Goal: Task Accomplishment & Management: Manage account settings

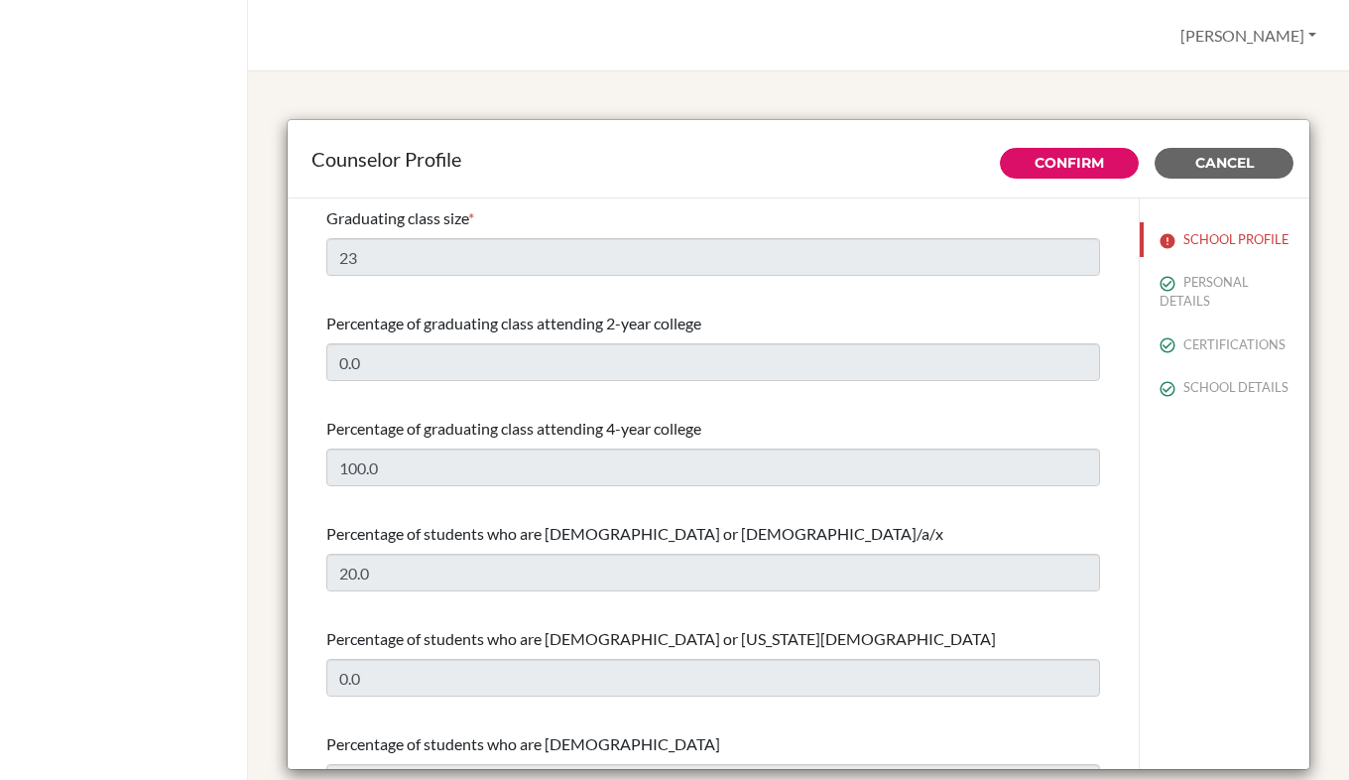
select select "1"
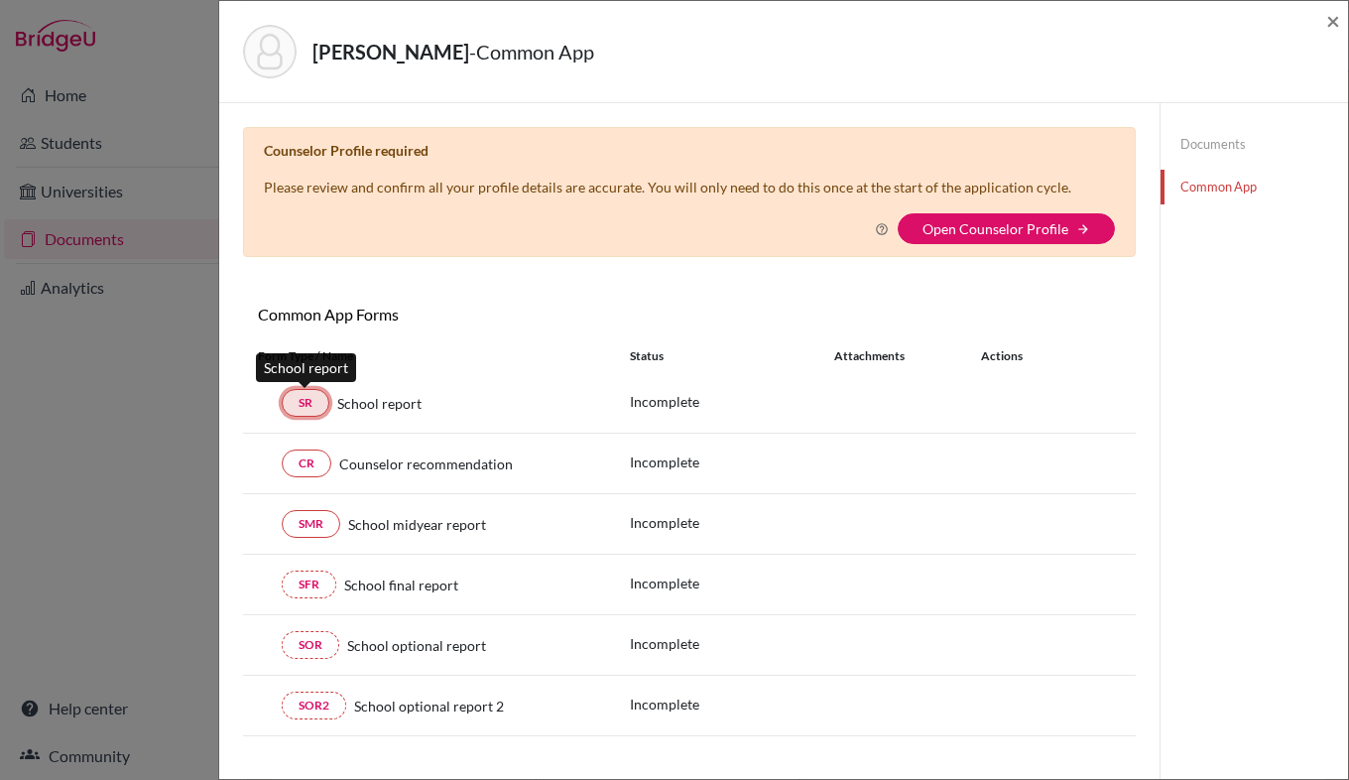
click at [299, 410] on link "SR" at bounding box center [306, 403] width 48 height 28
click at [1180, 140] on link "Documents" at bounding box center [1255, 144] width 188 height 35
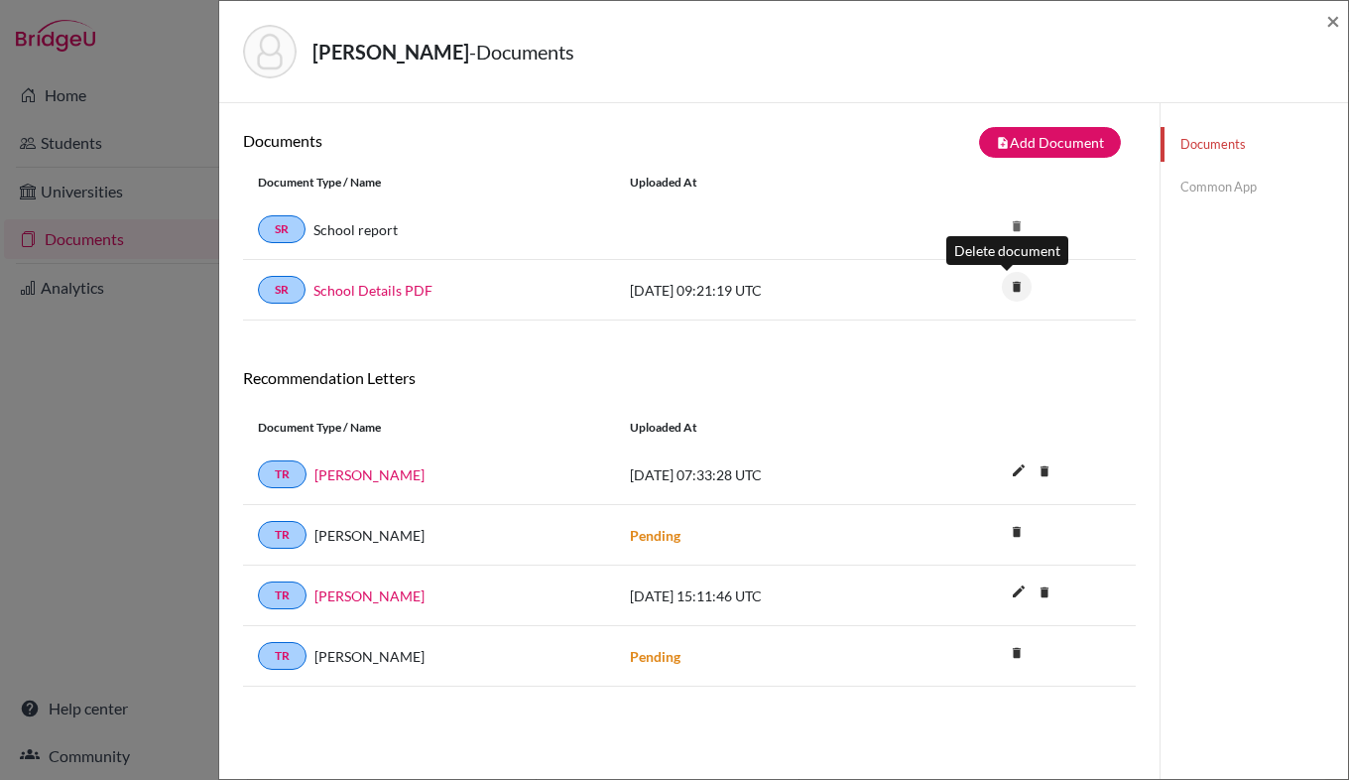
click at [1009, 285] on icon "delete" at bounding box center [1017, 287] width 30 height 30
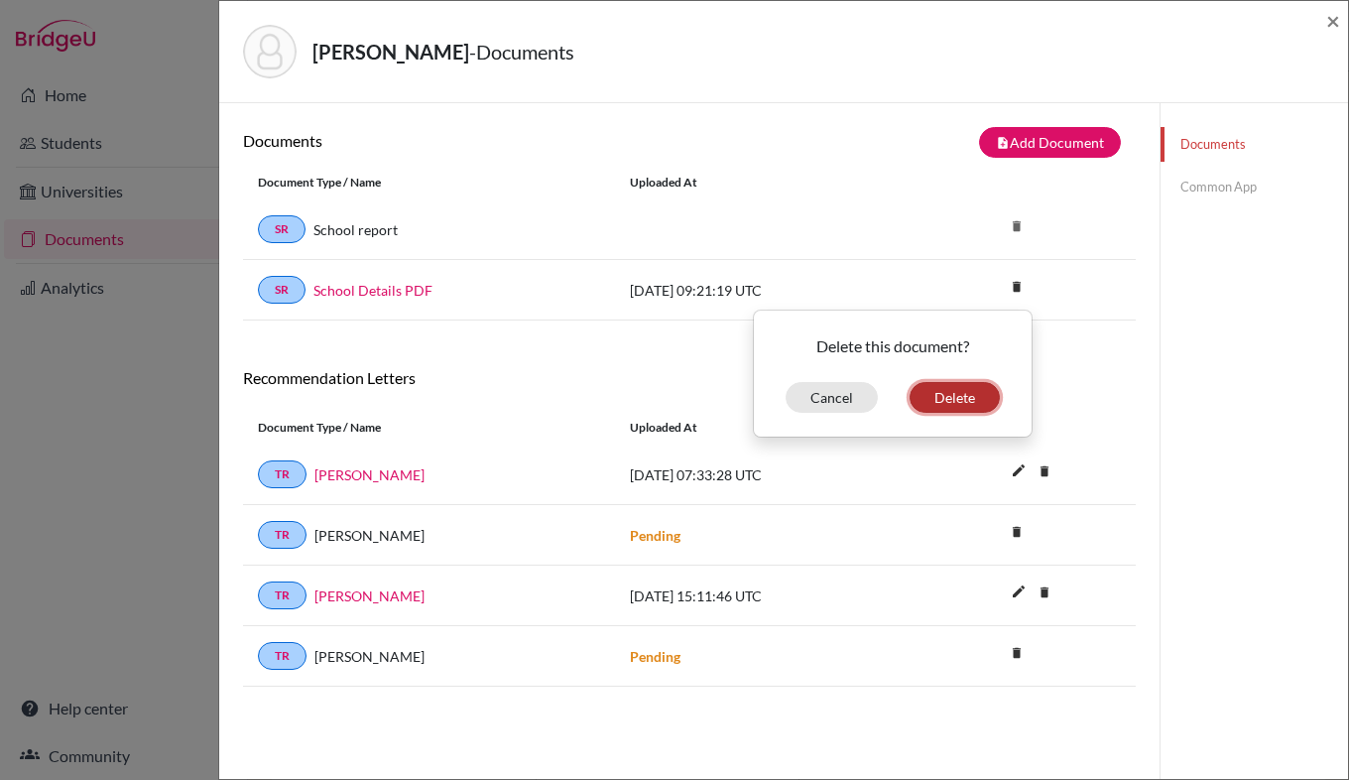
click at [947, 396] on button "Delete" at bounding box center [955, 397] width 90 height 31
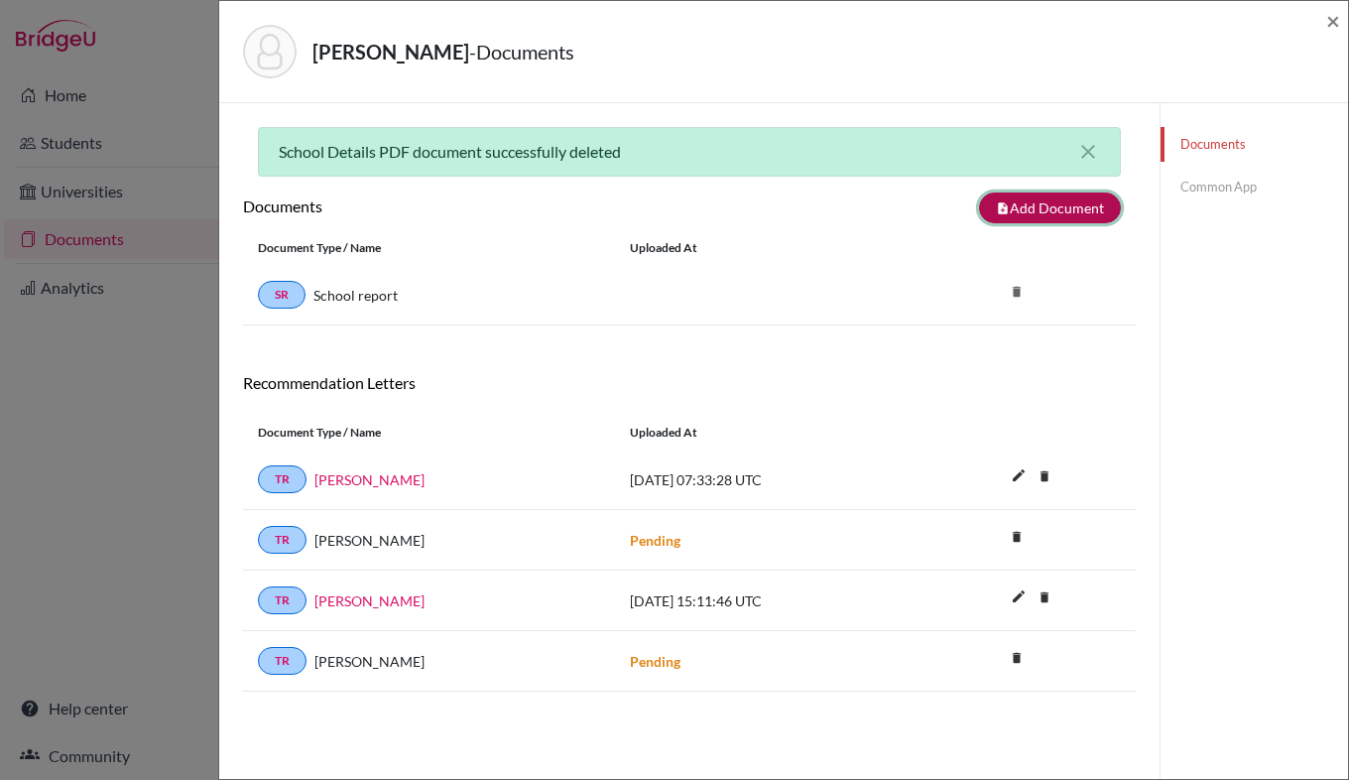
click at [1028, 200] on button "note_add Add Document" at bounding box center [1050, 207] width 142 height 31
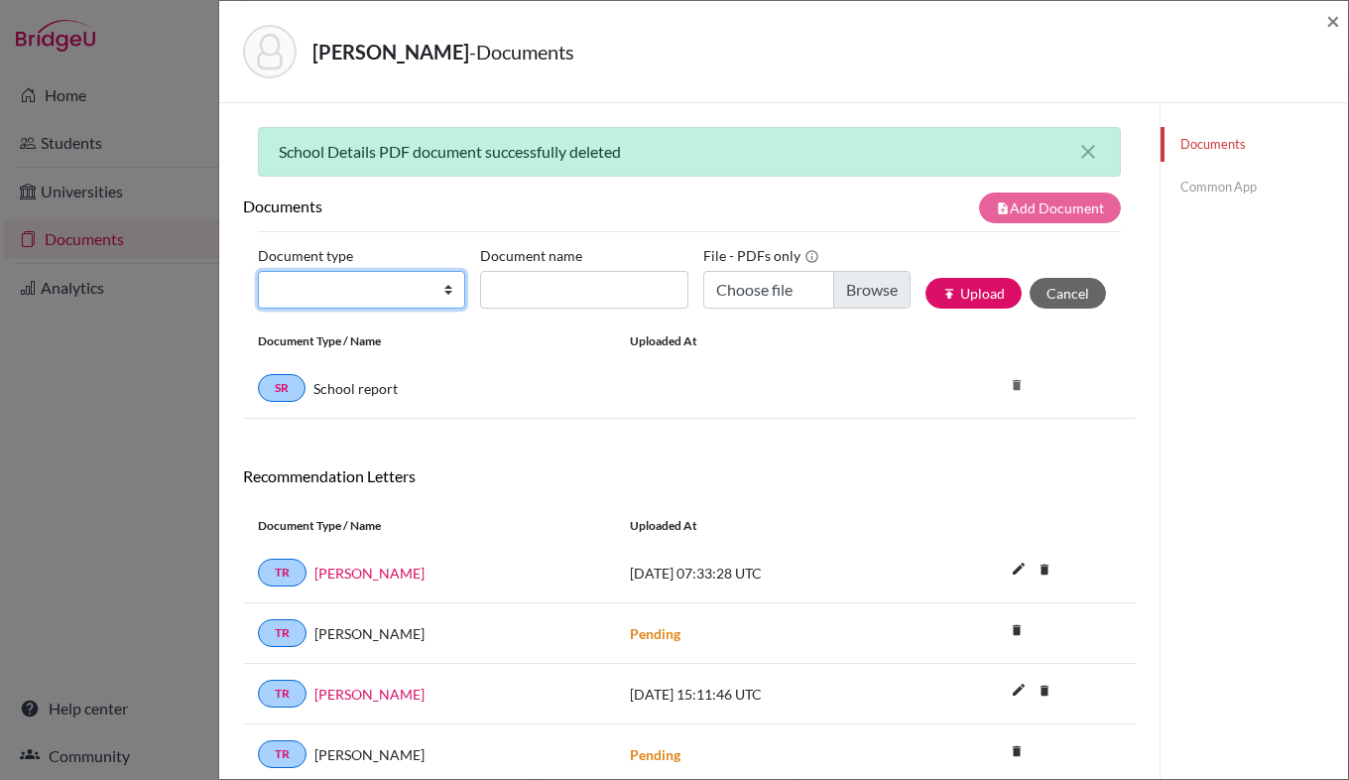
click at [419, 289] on select "Change explanation for Common App reports Counselor recommendation Internationa…" at bounding box center [361, 290] width 207 height 38
select select "1"
click at [258, 271] on select "Change explanation for Common App reports Counselor recommendation Internationa…" at bounding box center [361, 290] width 207 height 38
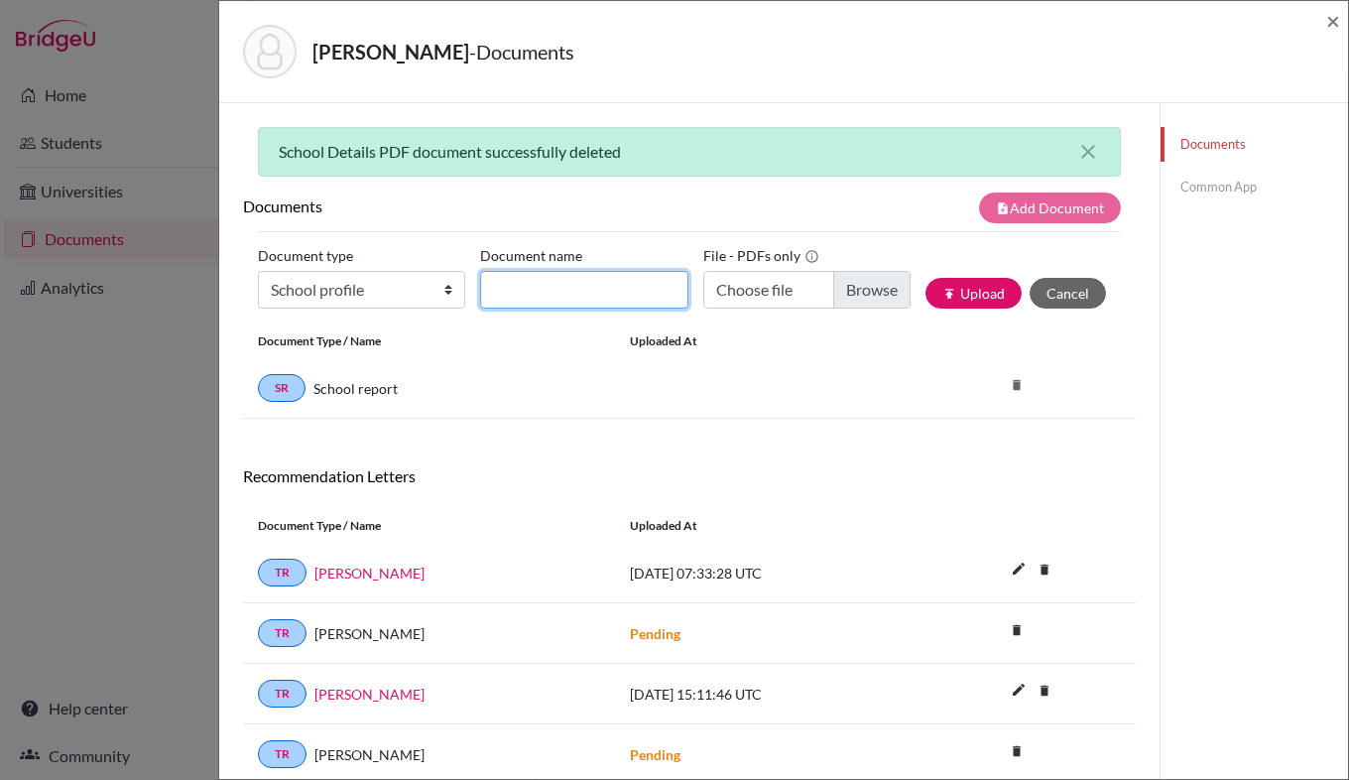
click at [536, 290] on input "Document name" at bounding box center [583, 290] width 207 height 38
type input "School Profile"
click at [840, 381] on div "SR School report delete" at bounding box center [689, 388] width 893 height 61
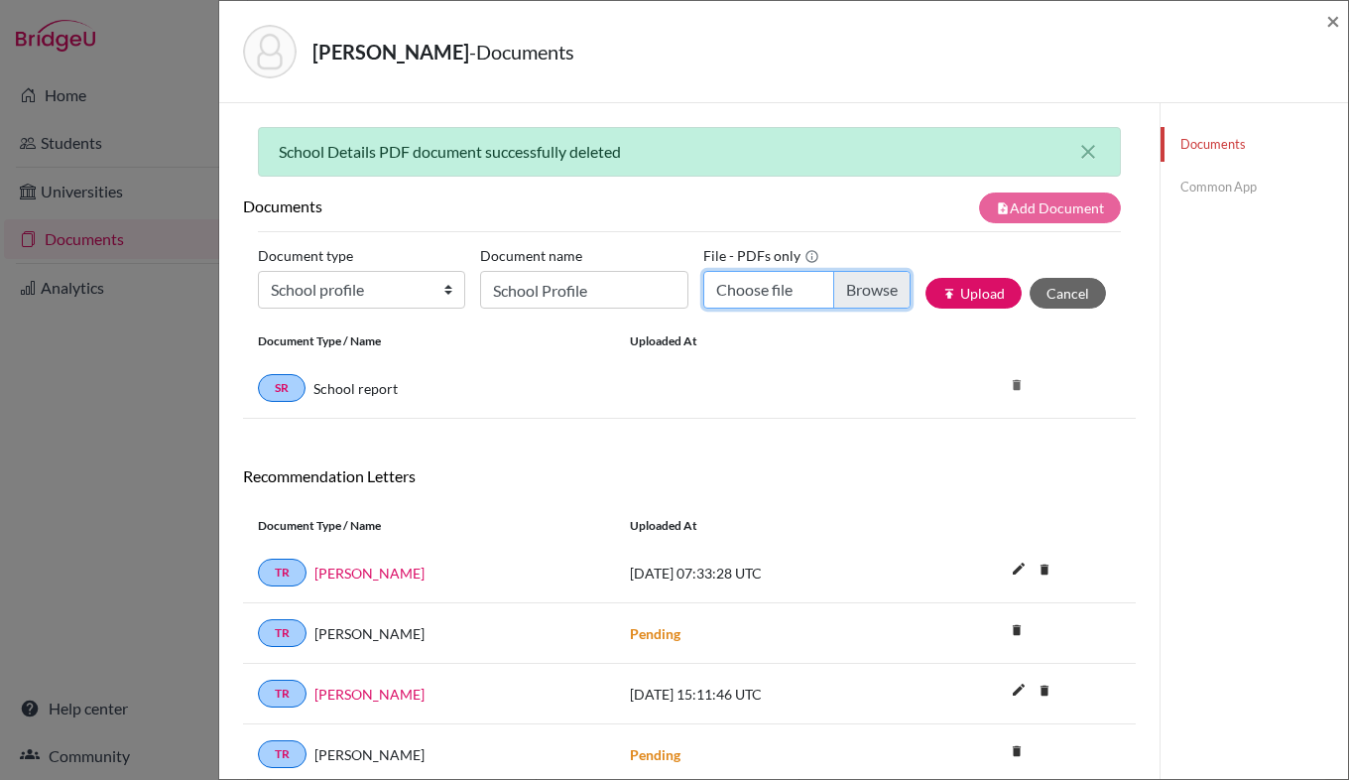
click at [838, 290] on input "Choose file" at bounding box center [806, 290] width 207 height 38
type input "C:\fakepath\Nord Anglia International School Dublin School Profile 2025-6 1.pdf"
click at [963, 295] on button "publish Upload" at bounding box center [974, 293] width 96 height 31
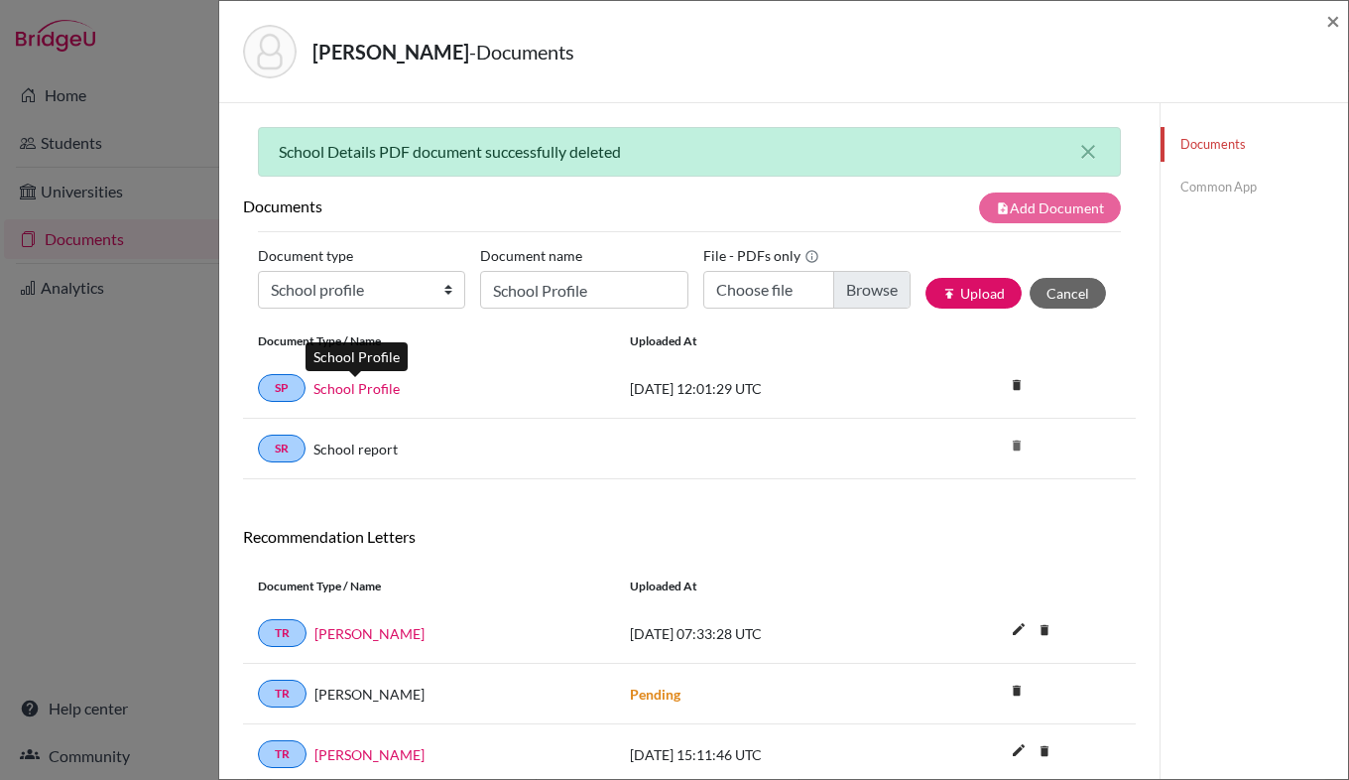
click at [352, 392] on link "School Profile" at bounding box center [357, 388] width 86 height 21
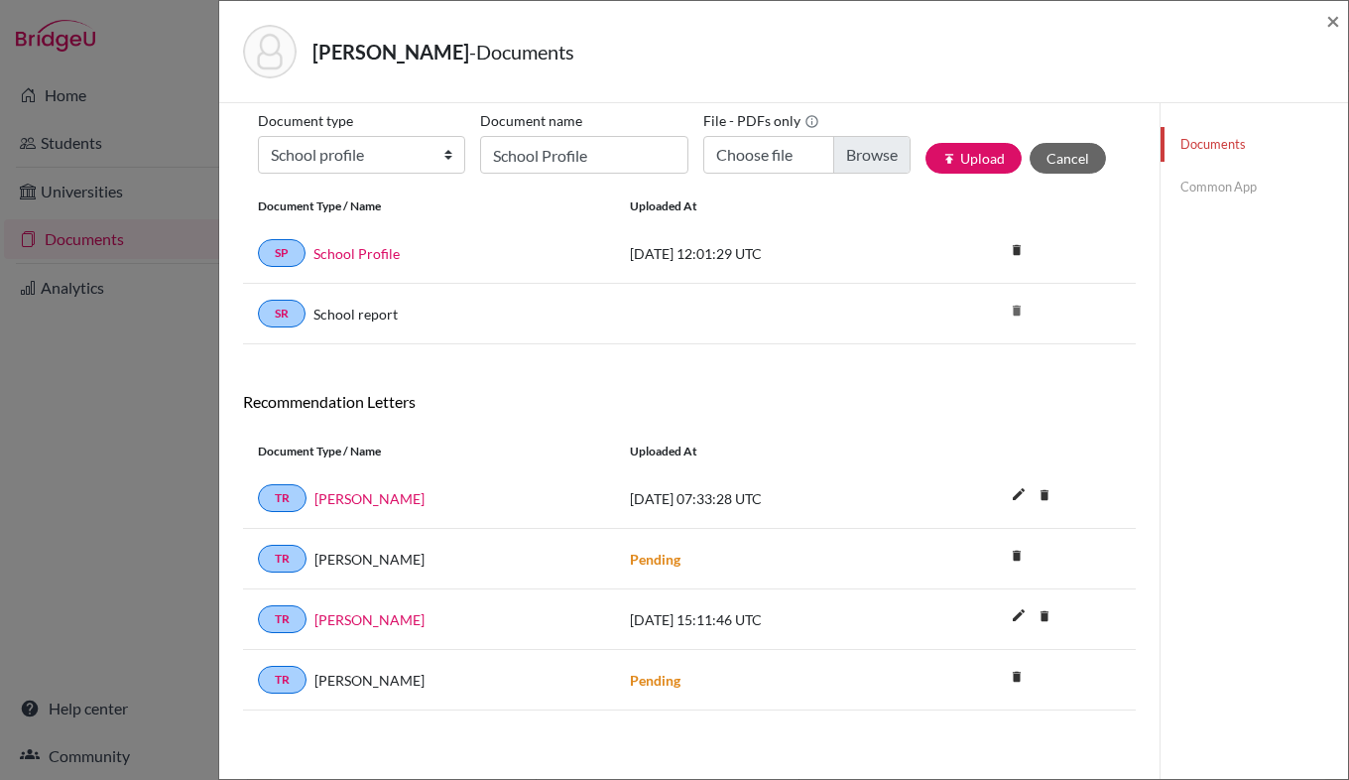
scroll to position [138, 0]
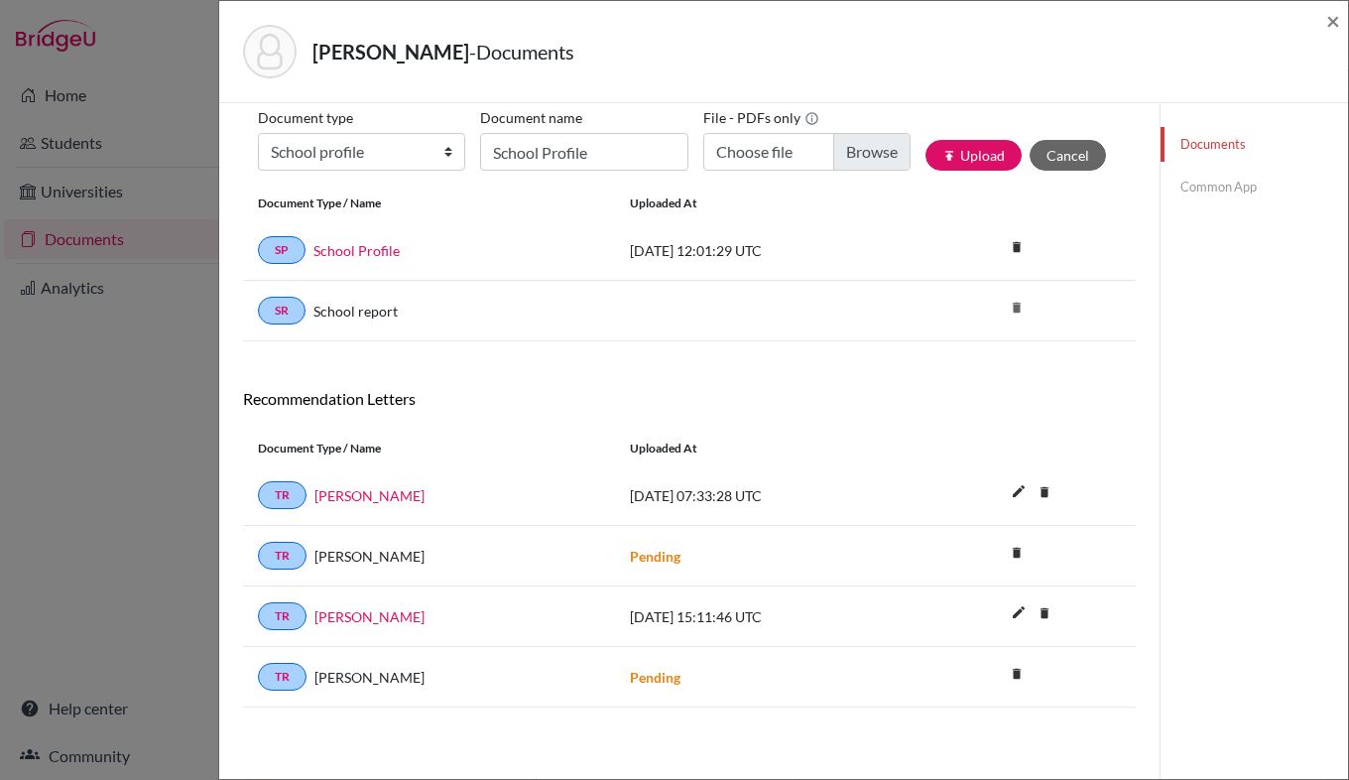
click at [1208, 191] on link "Common App" at bounding box center [1255, 187] width 188 height 35
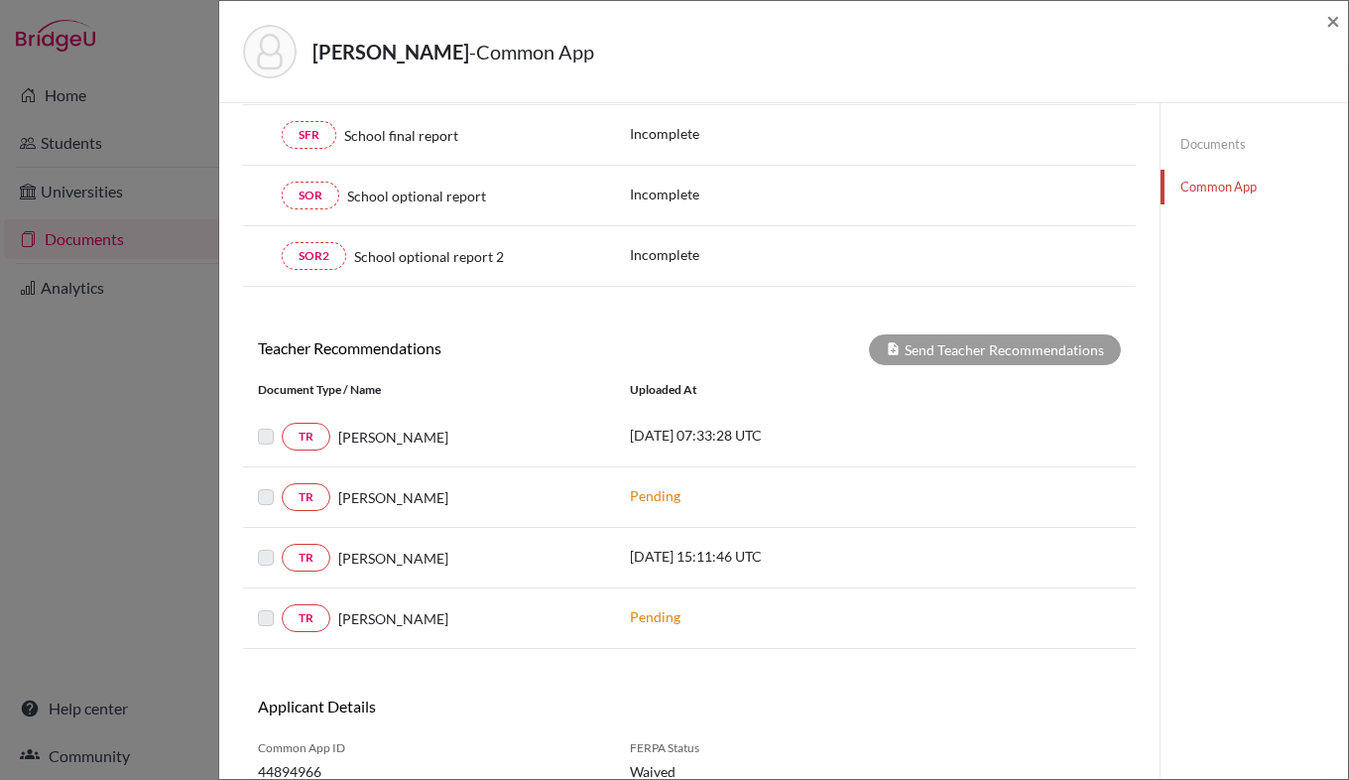
scroll to position [451, 0]
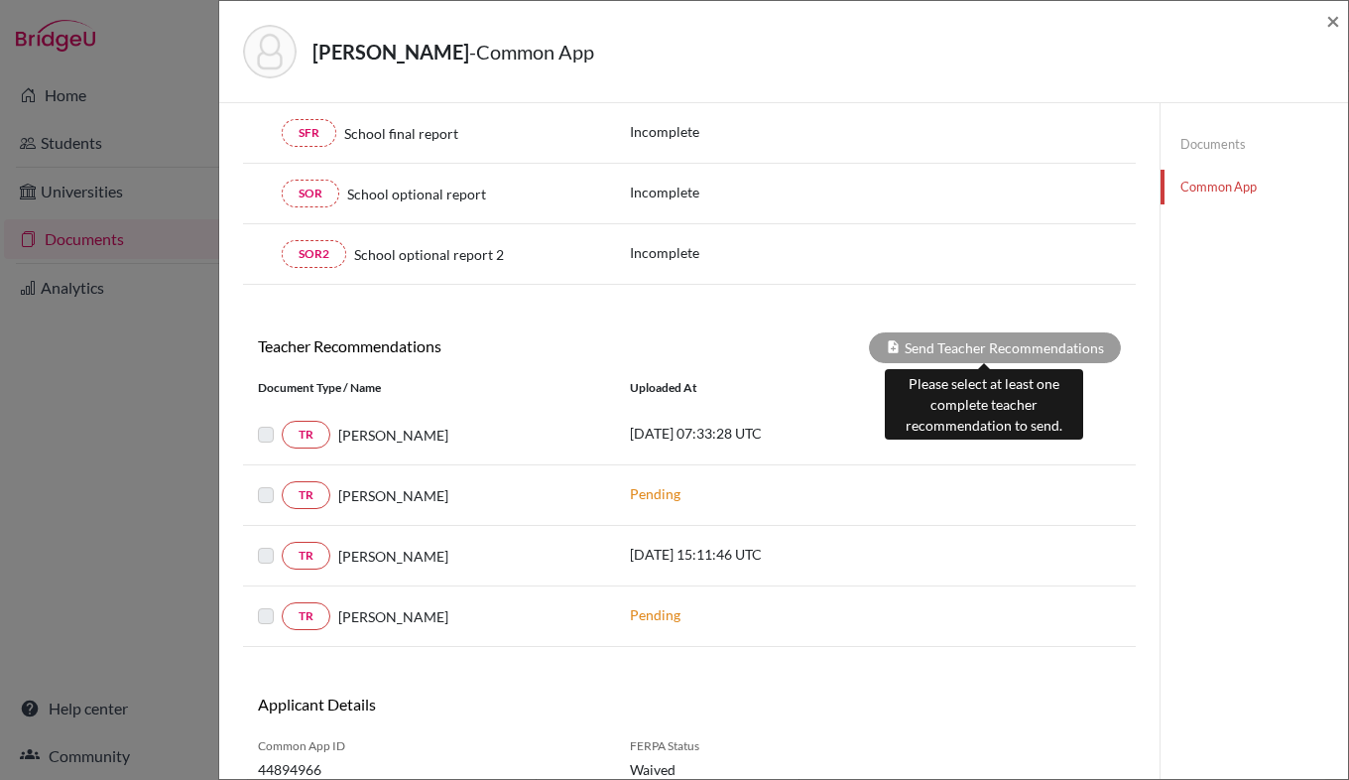
click at [957, 361] on div "Send Teacher Recommendations" at bounding box center [995, 347] width 252 height 31
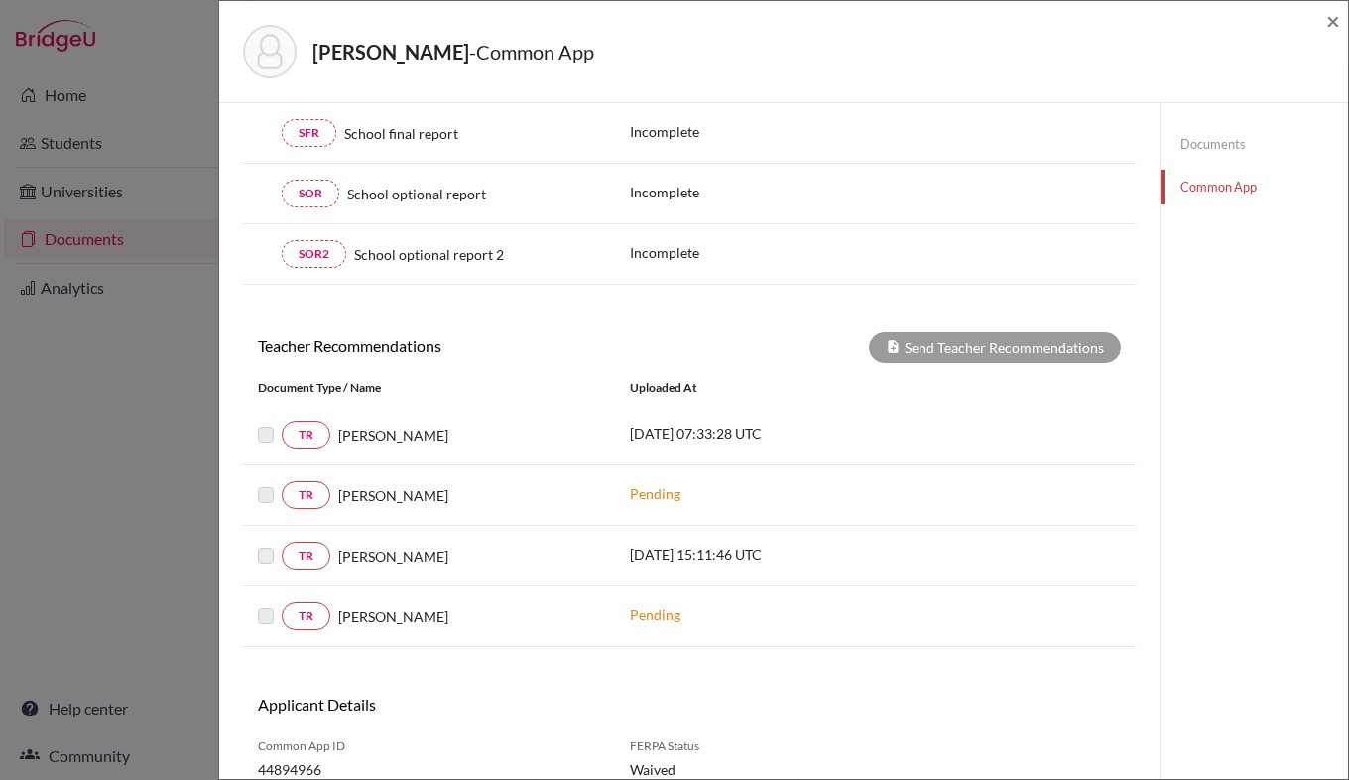
click at [282, 423] on label at bounding box center [282, 423] width 0 height 0
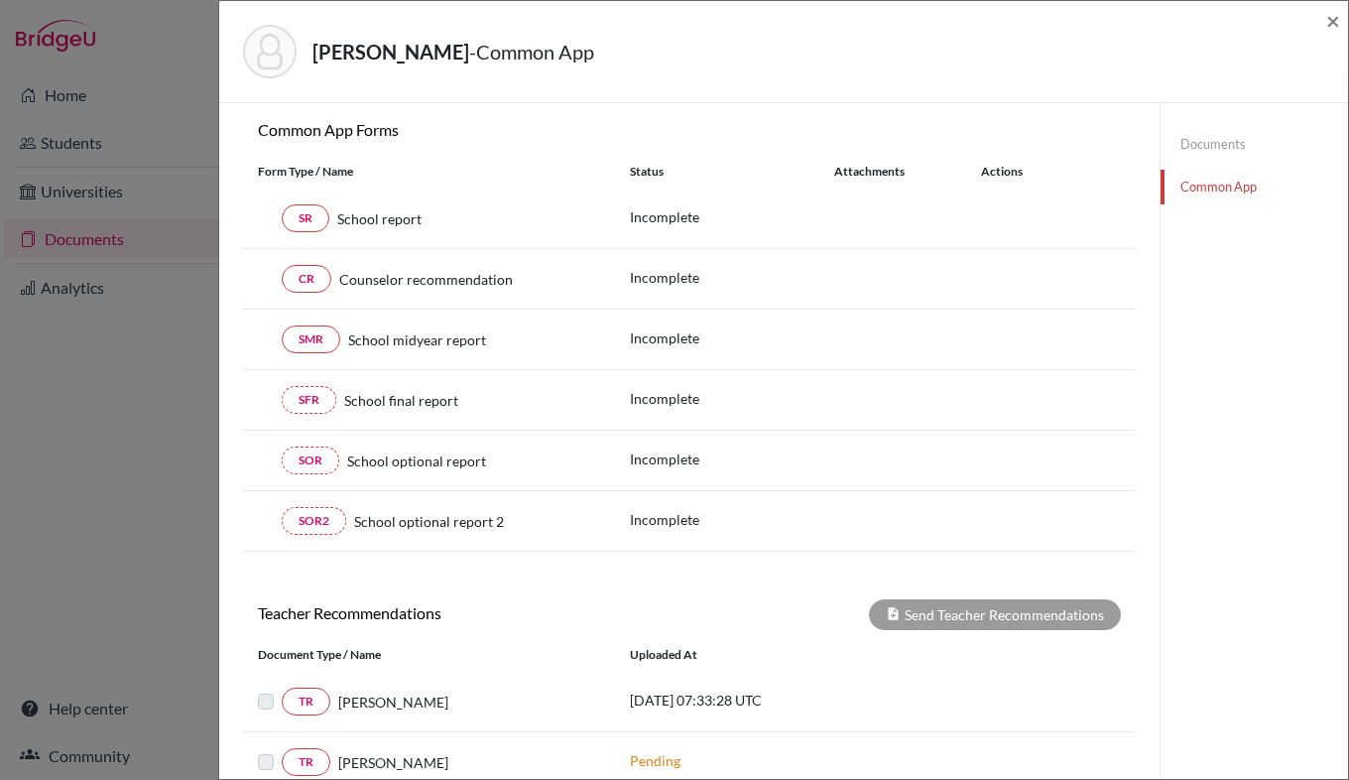
scroll to position [0, 0]
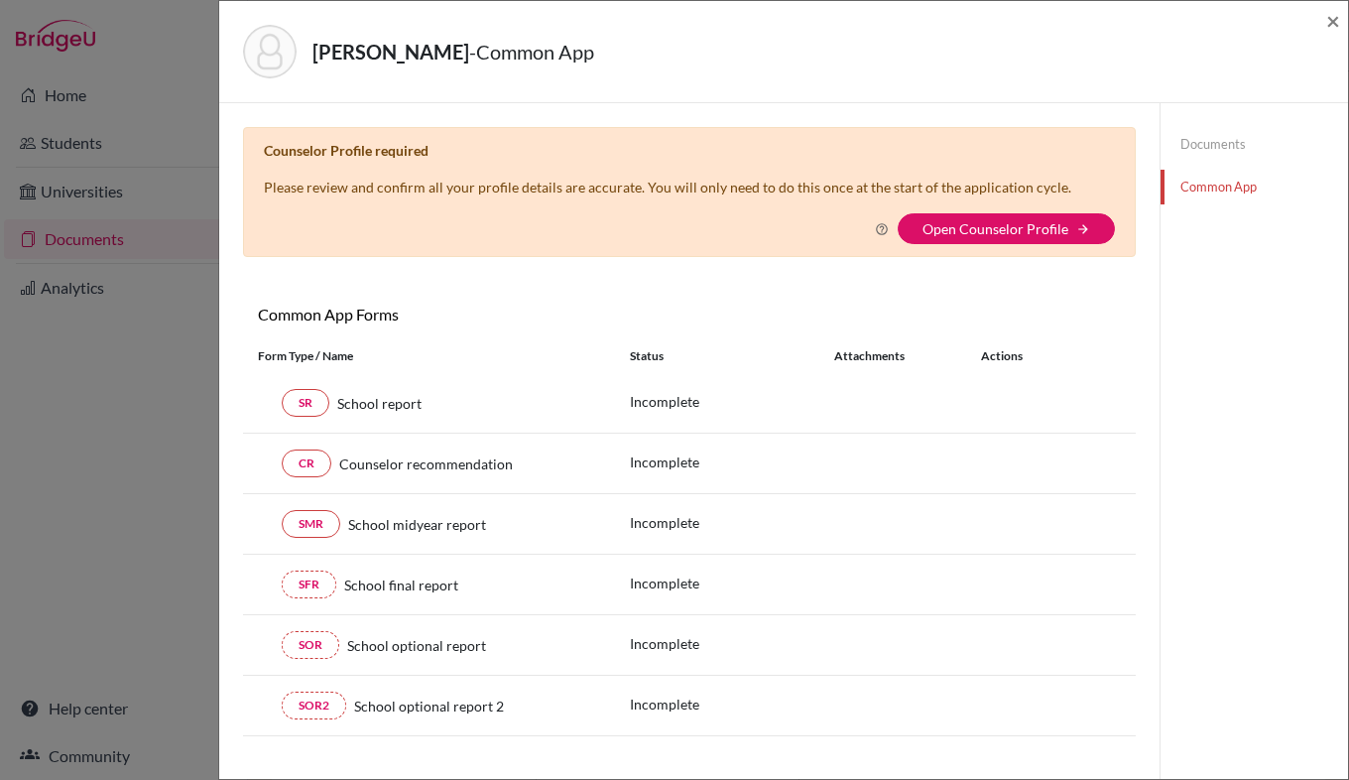
click at [1222, 152] on link "Documents" at bounding box center [1255, 144] width 188 height 35
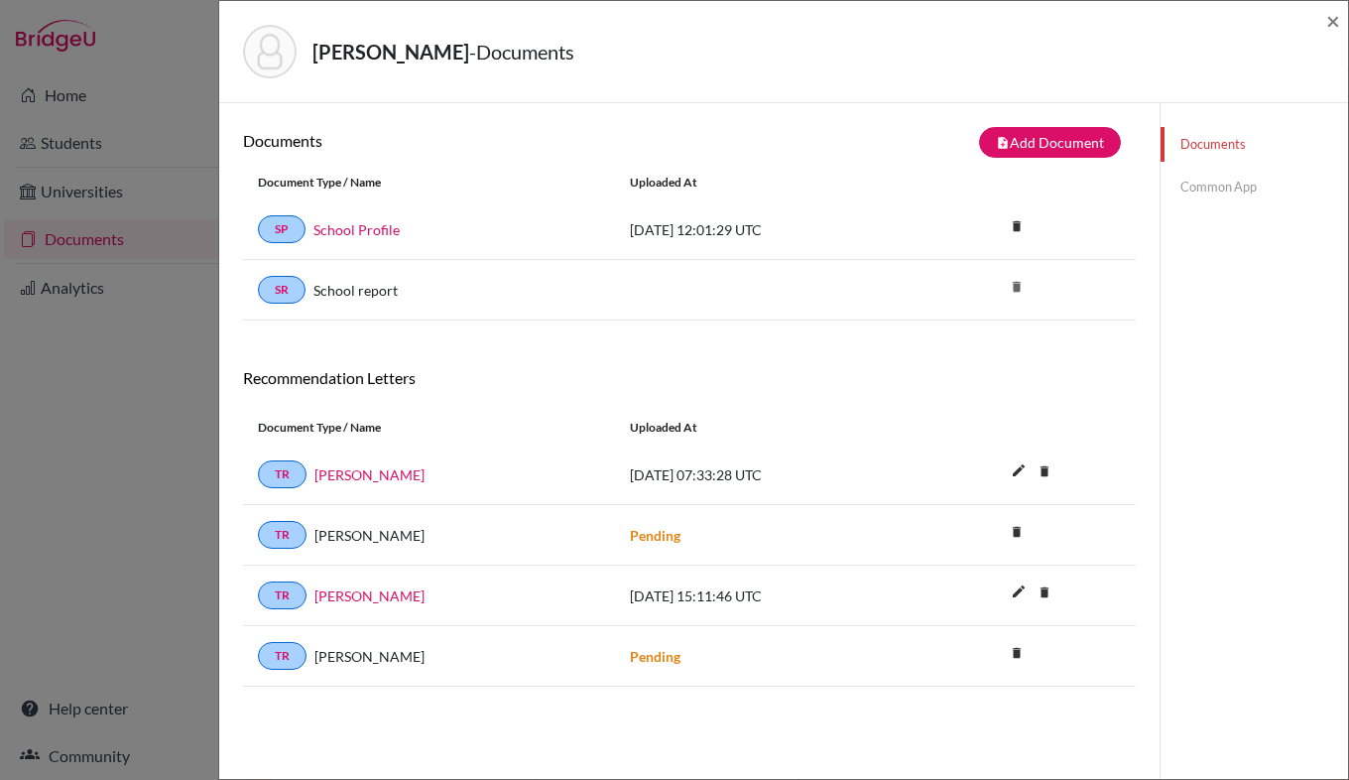
click at [171, 291] on div "Andrade, Gabriel - Documents × Documents note_add Add Document Document type Ch…" at bounding box center [674, 390] width 1349 height 780
click at [1337, 19] on span "×" at bounding box center [1334, 20] width 14 height 29
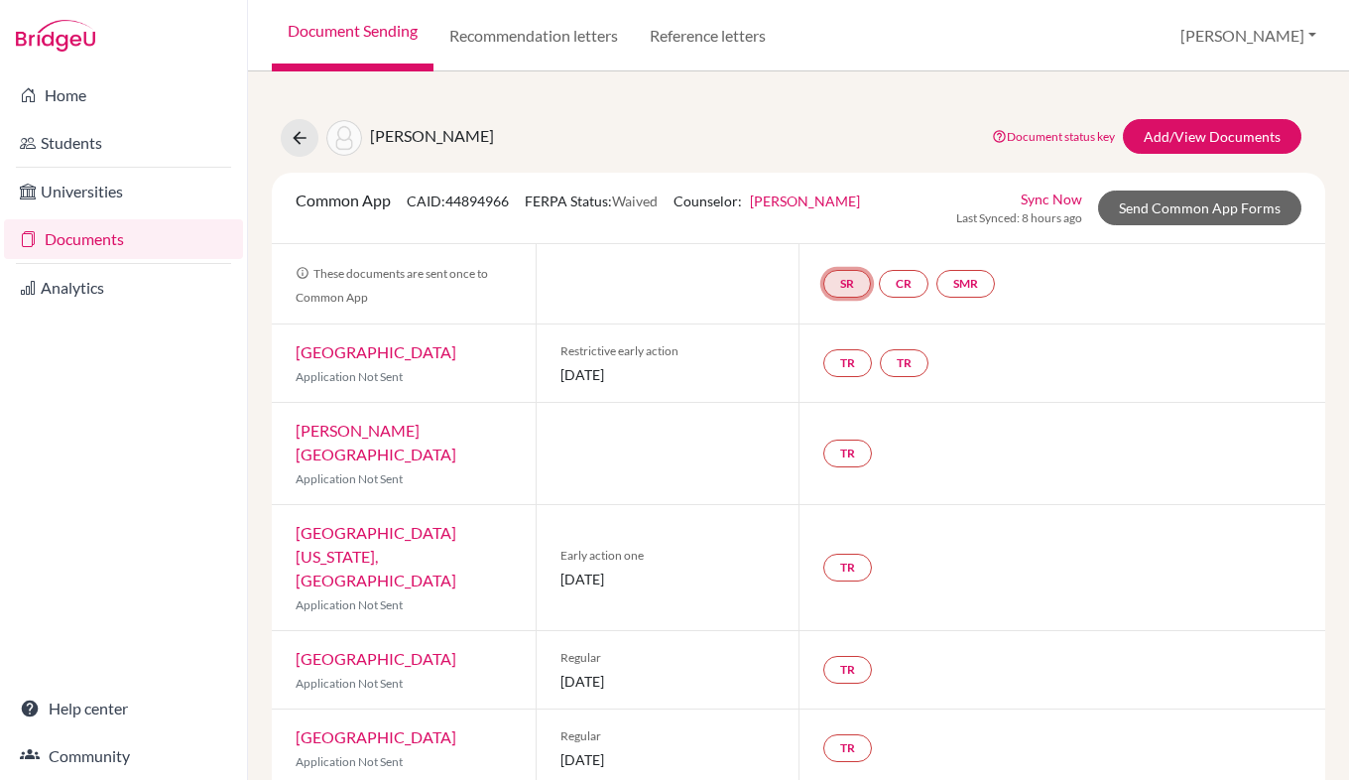
click at [841, 280] on link "SR" at bounding box center [848, 284] width 48 height 28
click at [837, 230] on link "School report" at bounding box center [847, 223] width 84 height 17
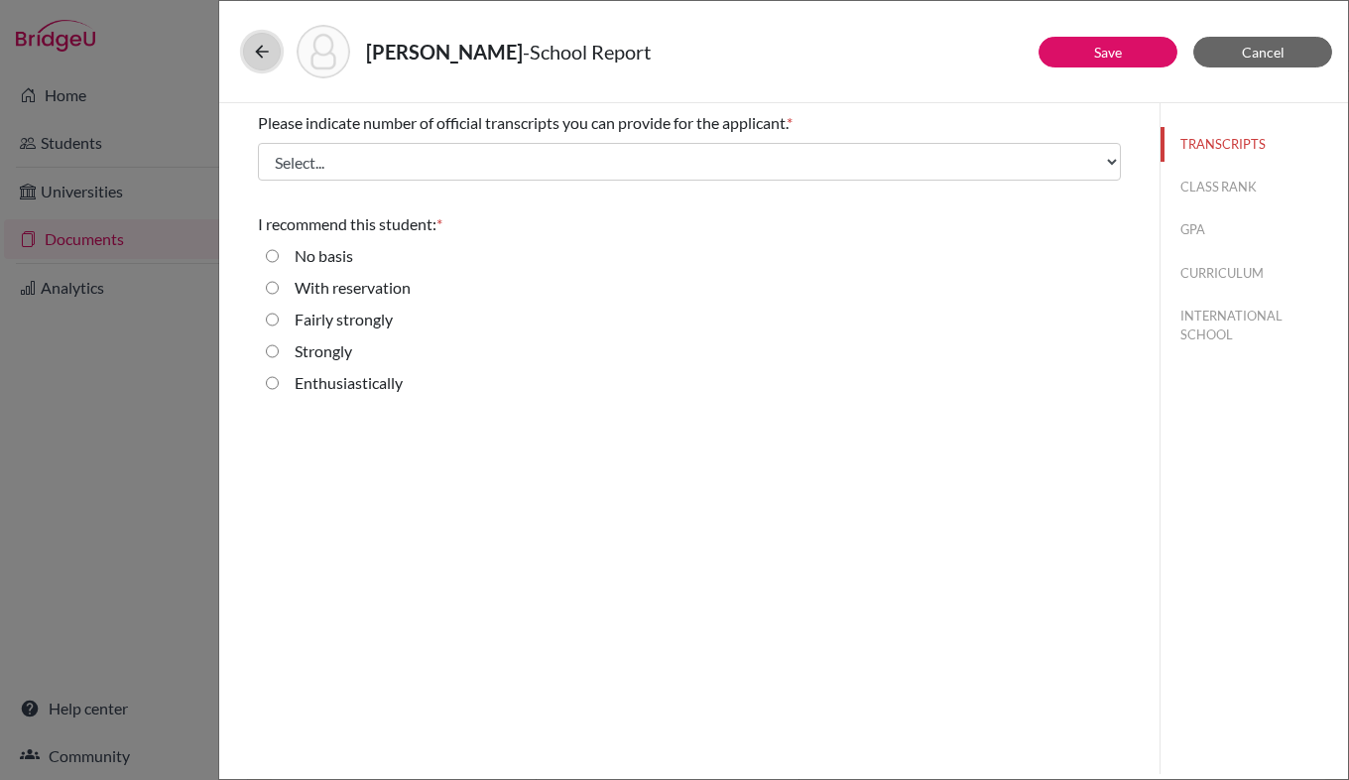
click at [269, 56] on icon at bounding box center [262, 52] width 20 height 20
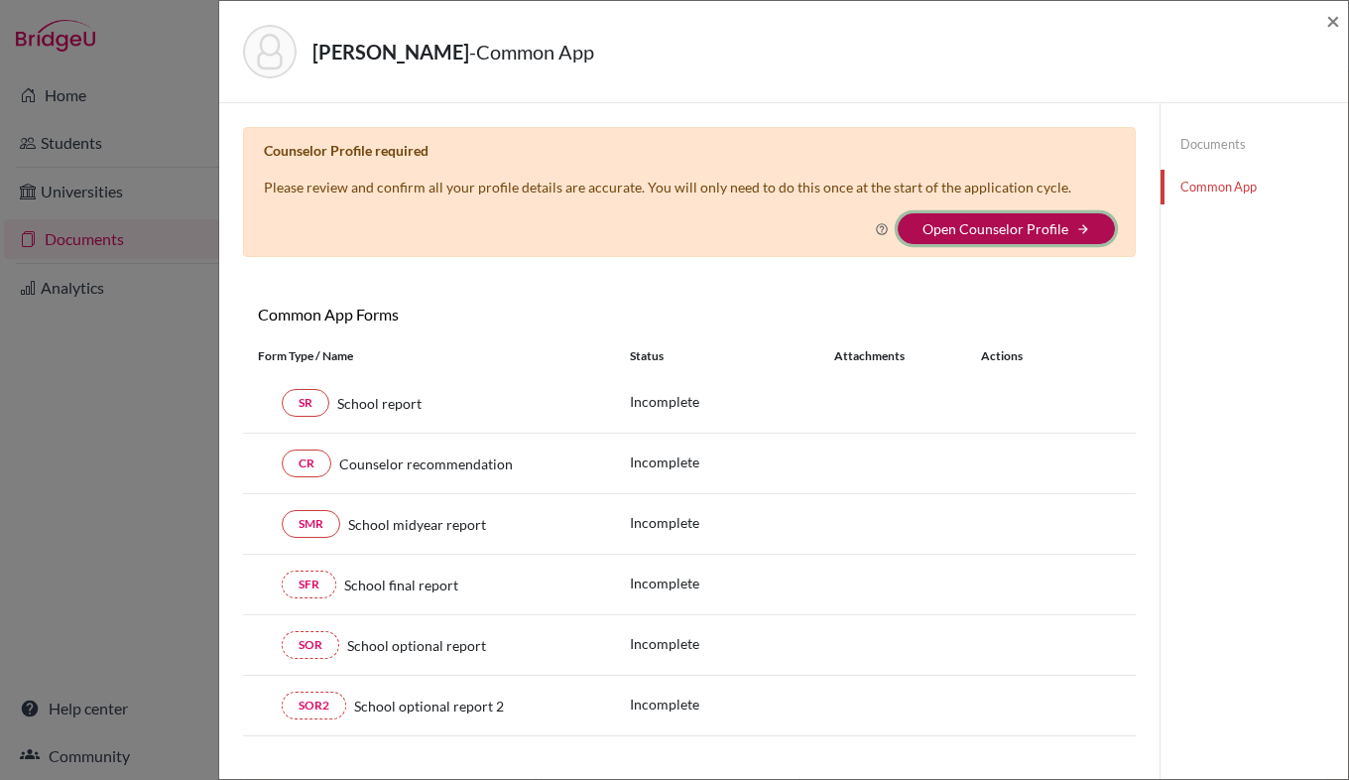
click at [1034, 239] on button "Open Counselor Profile arrow_forward" at bounding box center [1006, 228] width 217 height 31
click at [1077, 226] on icon "arrow_forward" at bounding box center [1084, 229] width 14 height 14
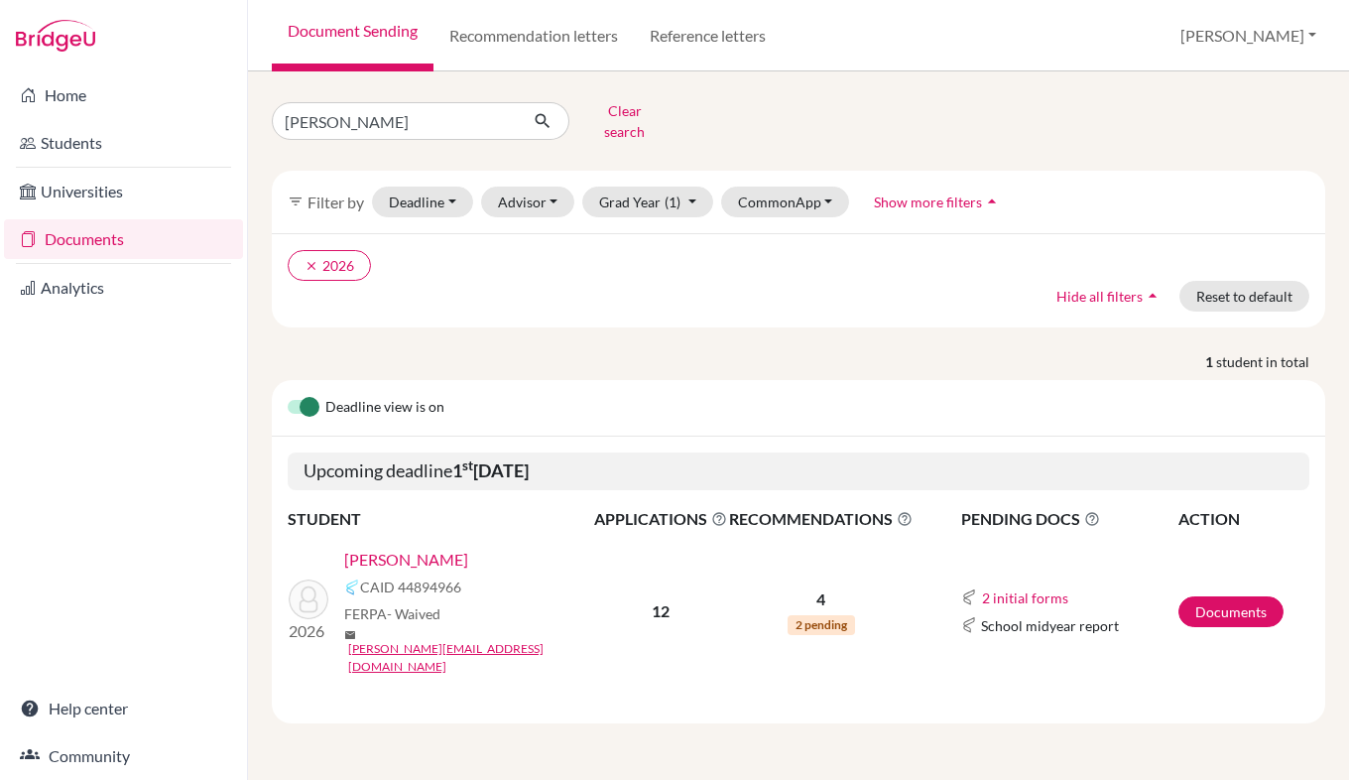
click at [446, 548] on link "[PERSON_NAME]" at bounding box center [406, 560] width 124 height 24
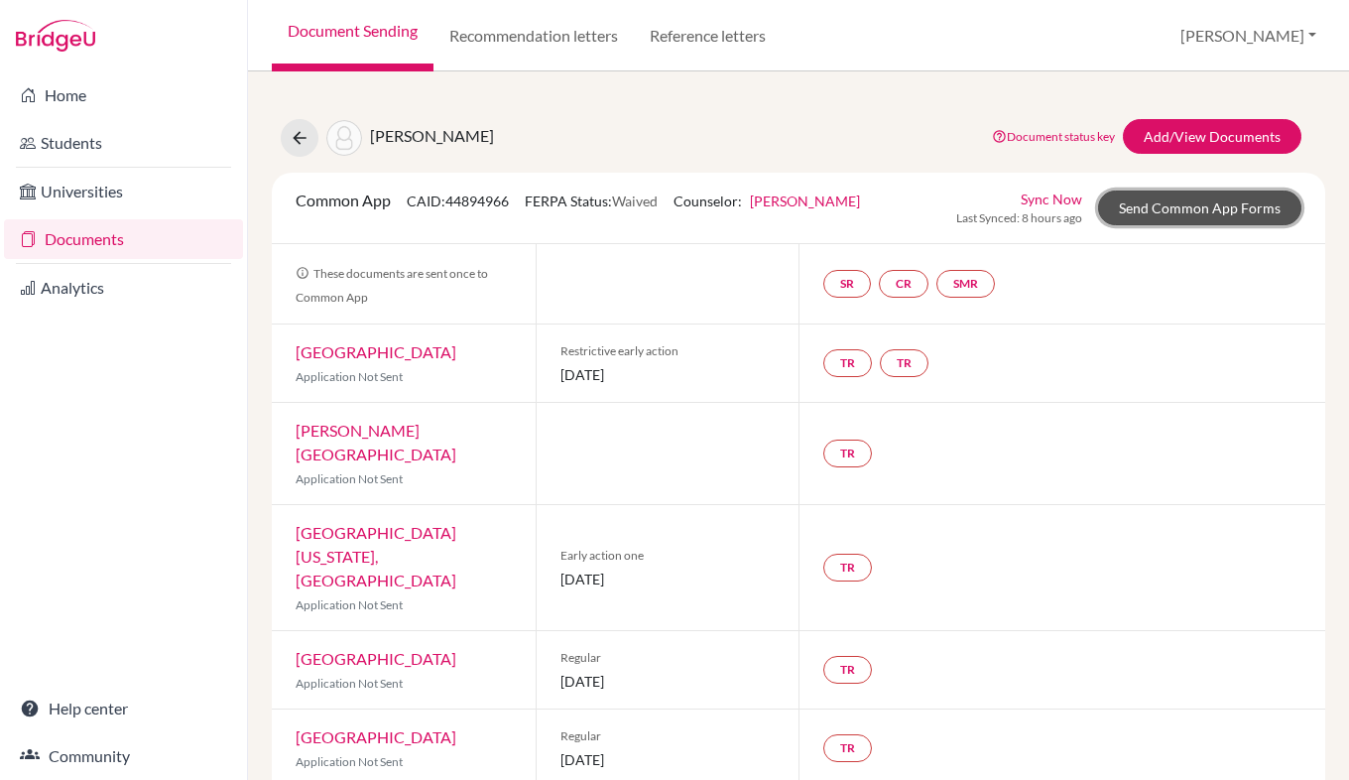
click at [1160, 210] on link "Send Common App Forms" at bounding box center [1199, 208] width 203 height 35
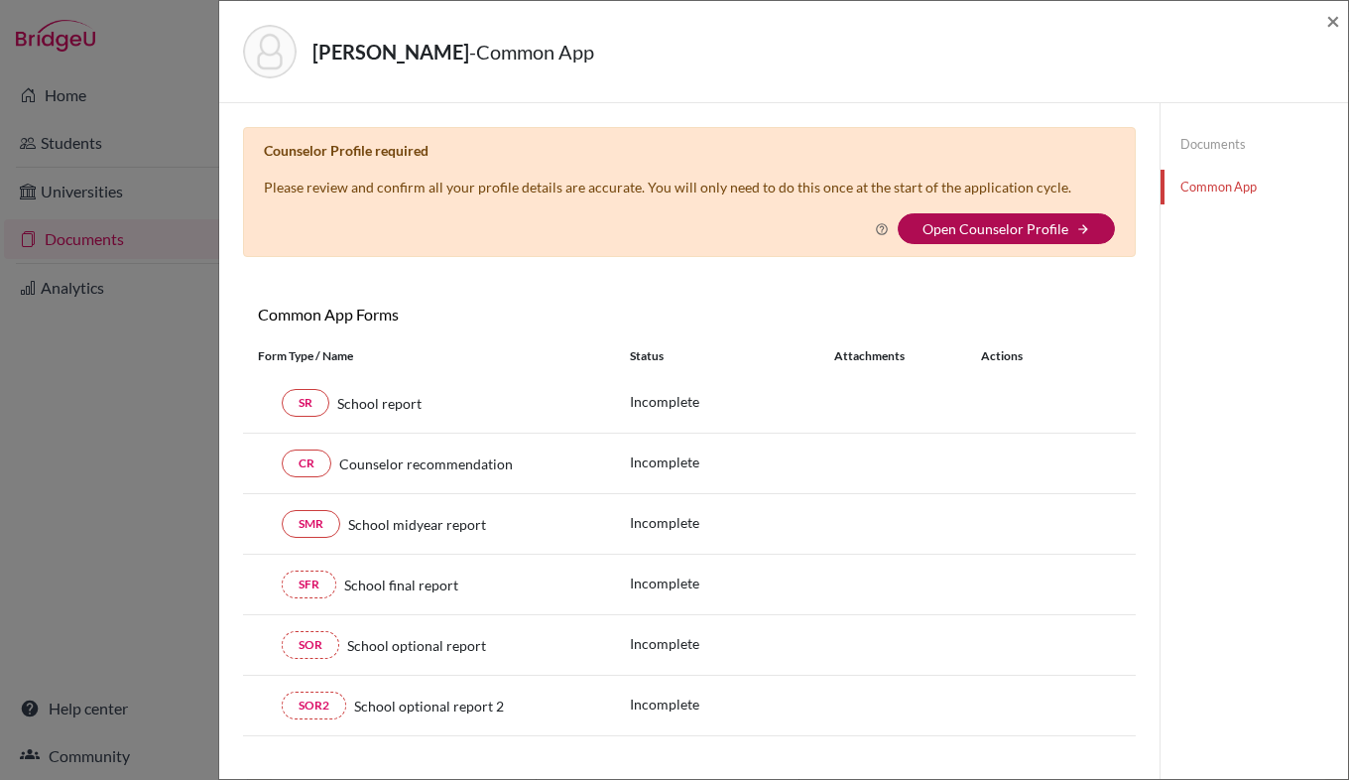
click at [1008, 236] on link "Open Counselor Profile" at bounding box center [996, 228] width 146 height 17
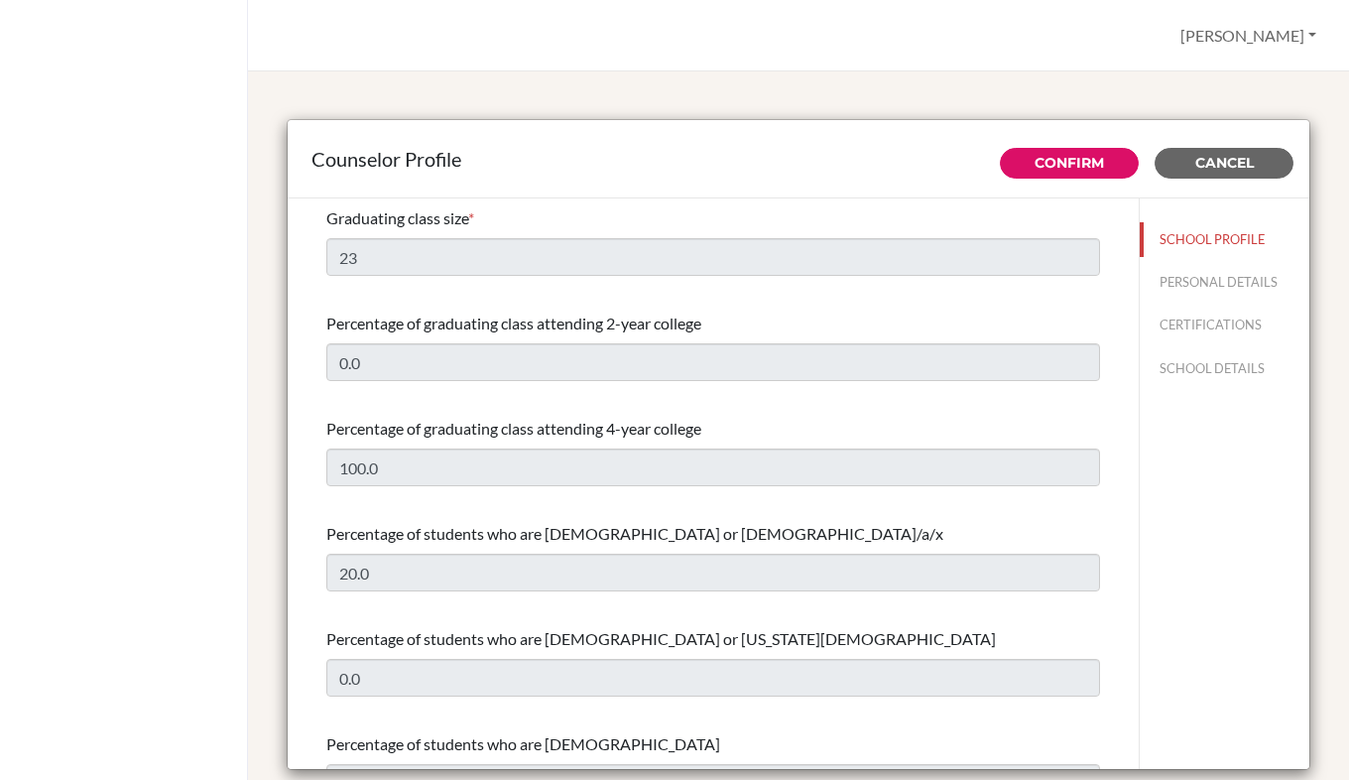
select select "1"
click at [1196, 367] on button "SCHOOL DETAILS" at bounding box center [1225, 368] width 170 height 35
type input "745002"
type input "https://www .nordangliaeducation.com/schools/dubli n/i nternational"
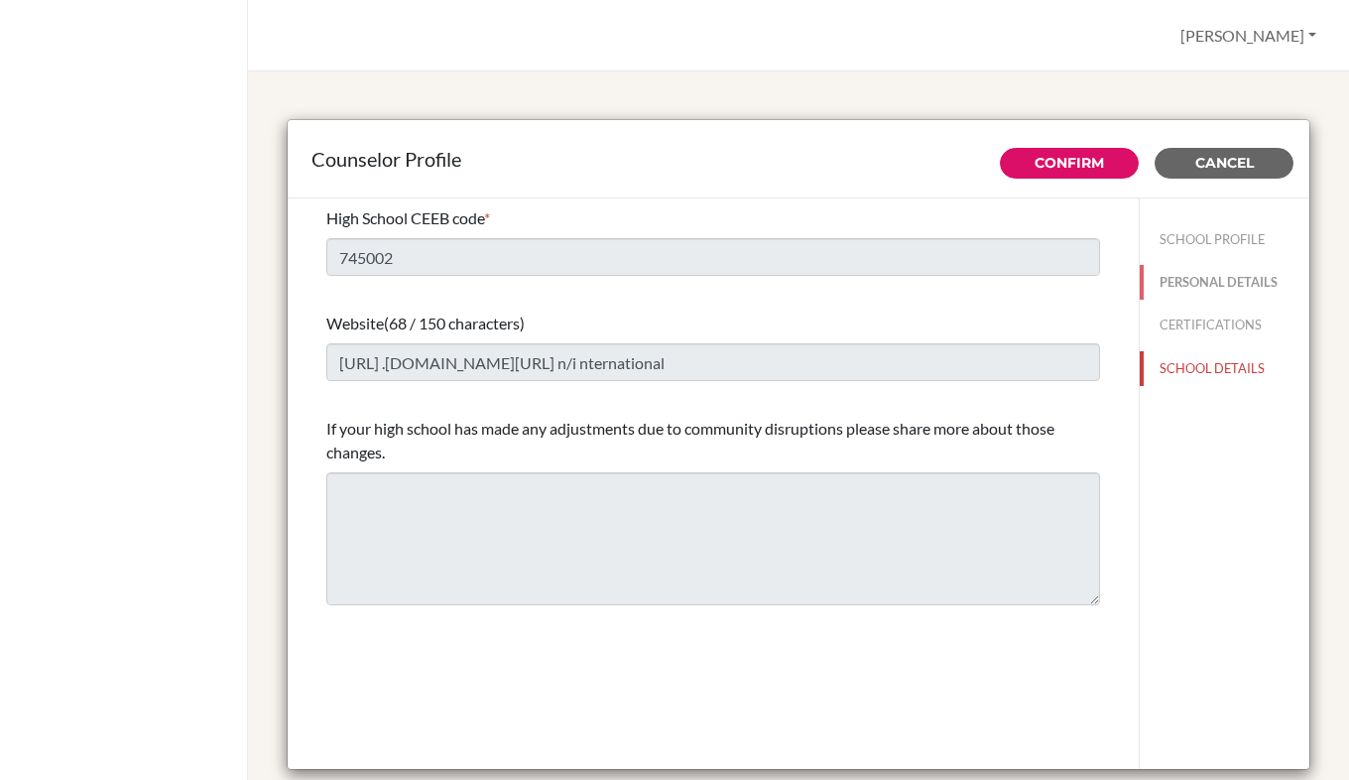
click at [1187, 285] on button "PERSONAL DETAILS" at bounding box center [1225, 282] width 170 height 35
type input "[PERSON_NAME]"
type input "Cooper"
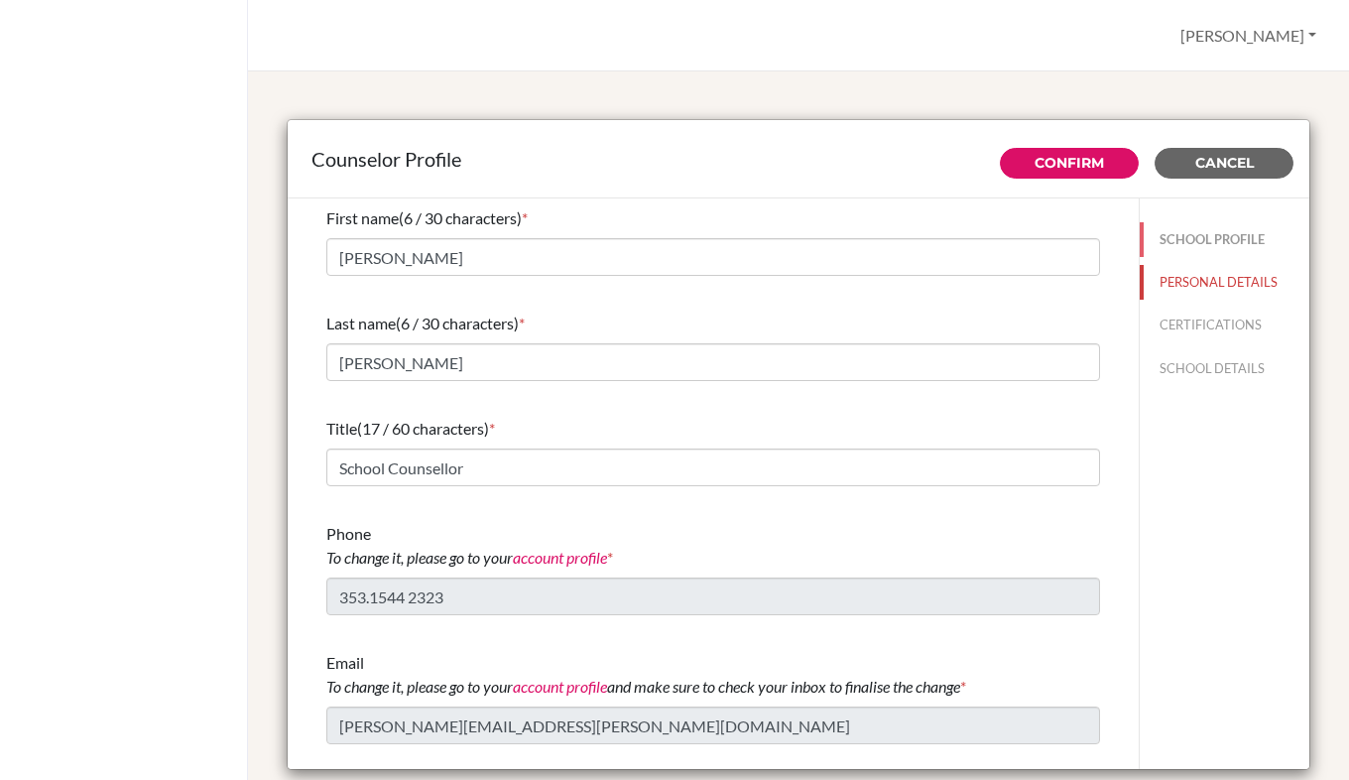
click at [1206, 244] on button "SCHOOL PROFILE" at bounding box center [1225, 239] width 170 height 35
type input "23"
type input "0.0"
type input "20.0"
type input "0.0"
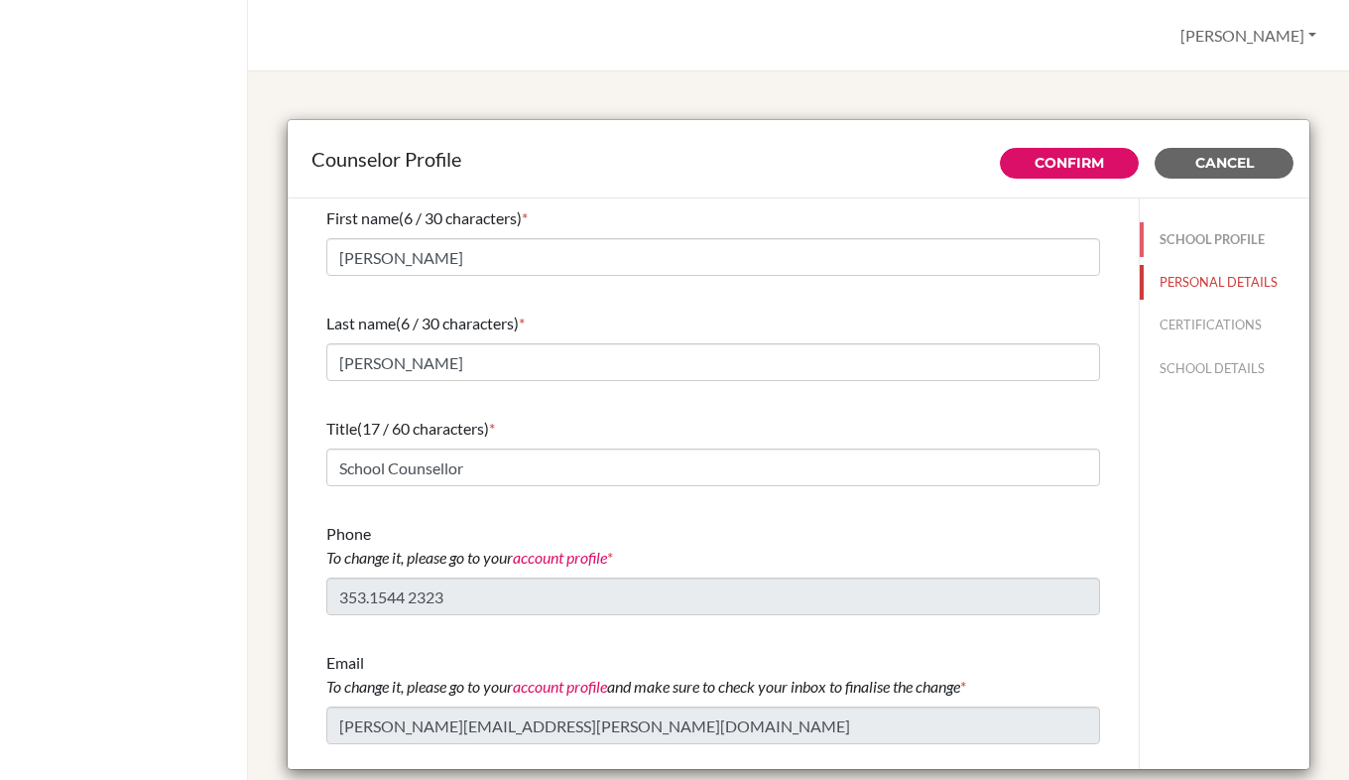
type input "100.0"
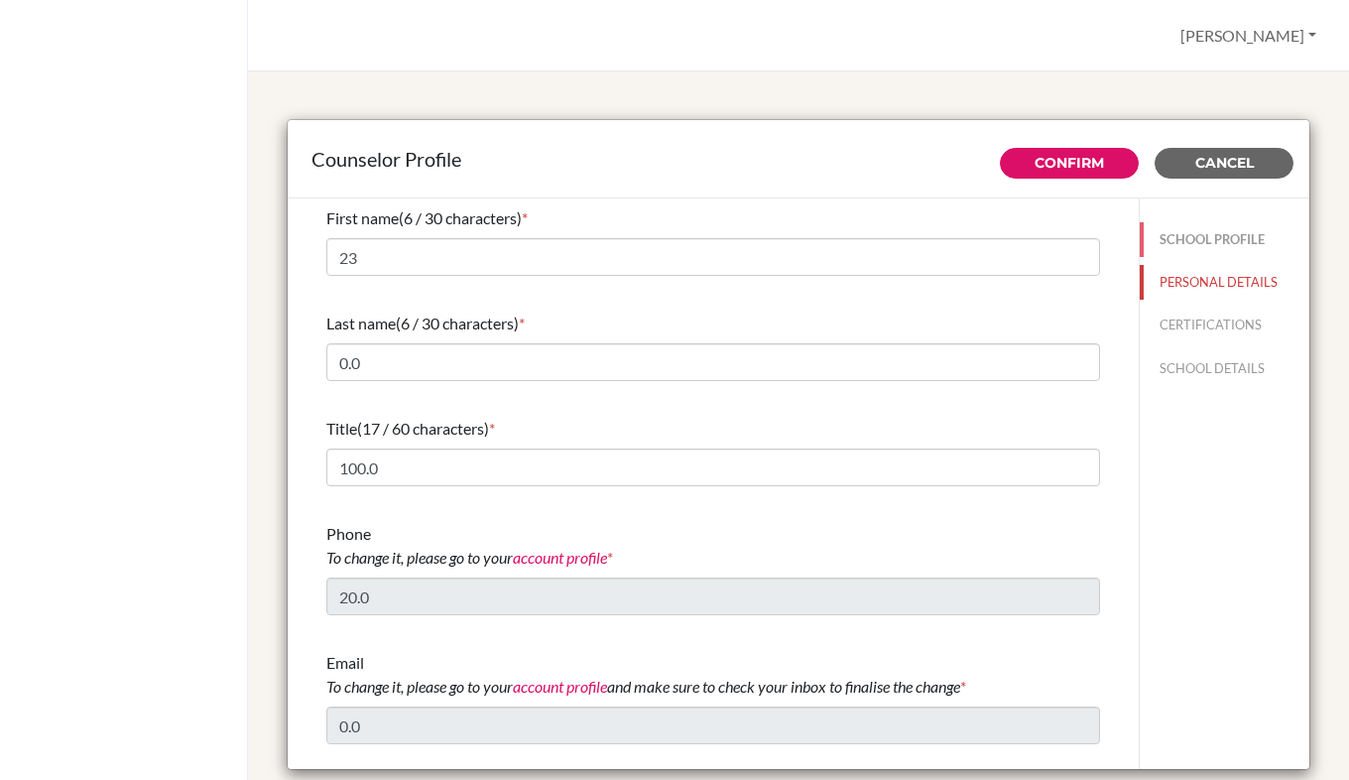
select select "1"
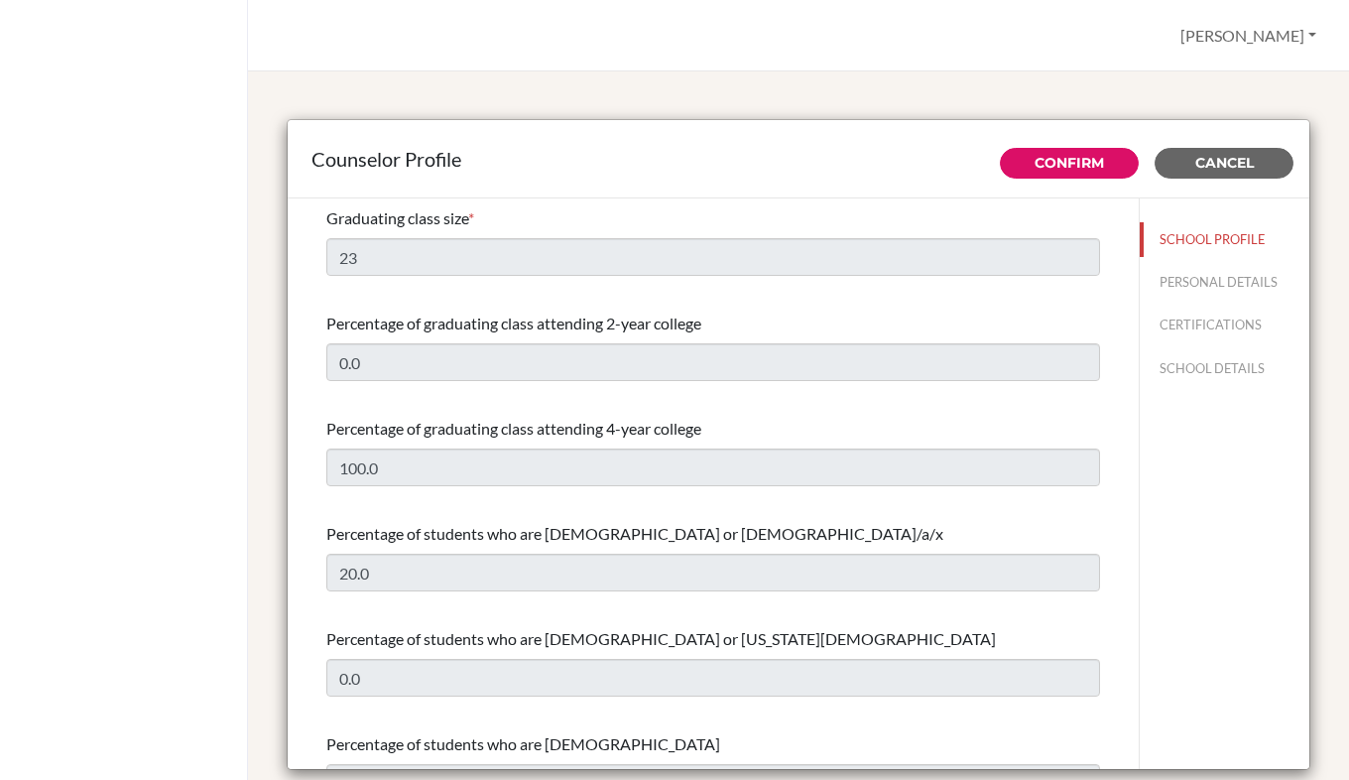
select select "1"
